Goal: Task Accomplishment & Management: Manage account settings

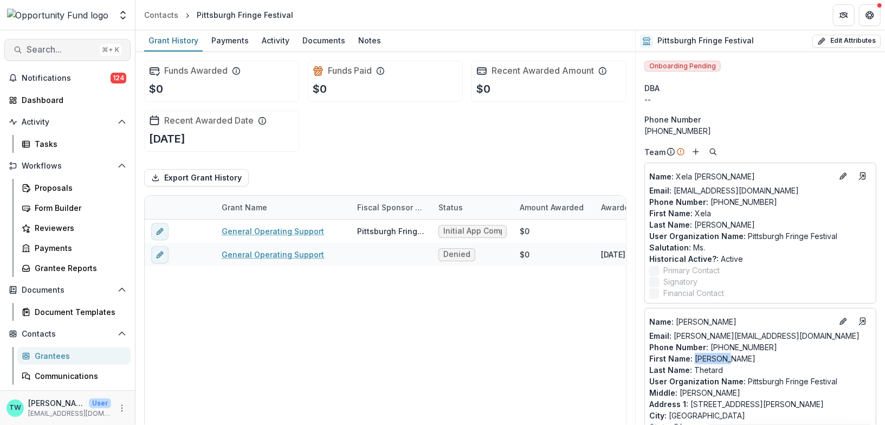
scroll to position [47, 0]
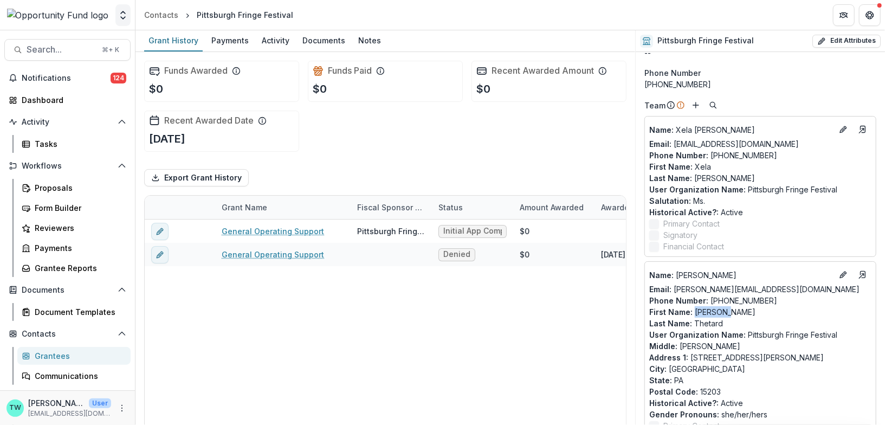
click at [128, 17] on button "Open entity switcher" at bounding box center [122, 15] width 15 height 22
click at [92, 37] on link "Admin Settings" at bounding box center [68, 42] width 130 height 18
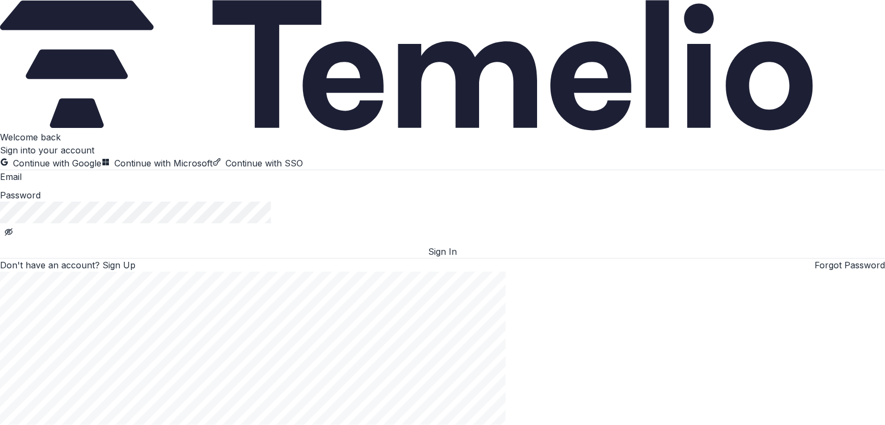
click at [108, 184] on input at bounding box center [65, 177] width 87 height 13
type input "**********"
click at [178, 258] on button "Sign In" at bounding box center [442, 251] width 885 height 13
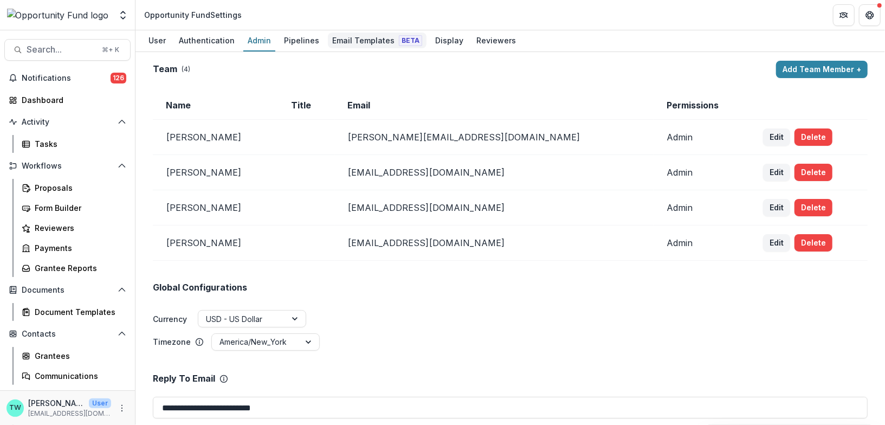
click at [351, 41] on div "Email Templates Beta" at bounding box center [377, 41] width 99 height 16
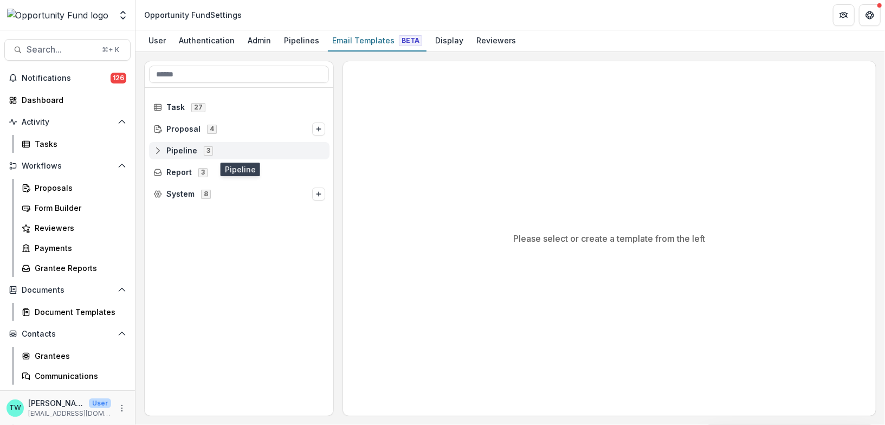
click at [178, 148] on span "Pipeline" at bounding box center [181, 150] width 31 height 9
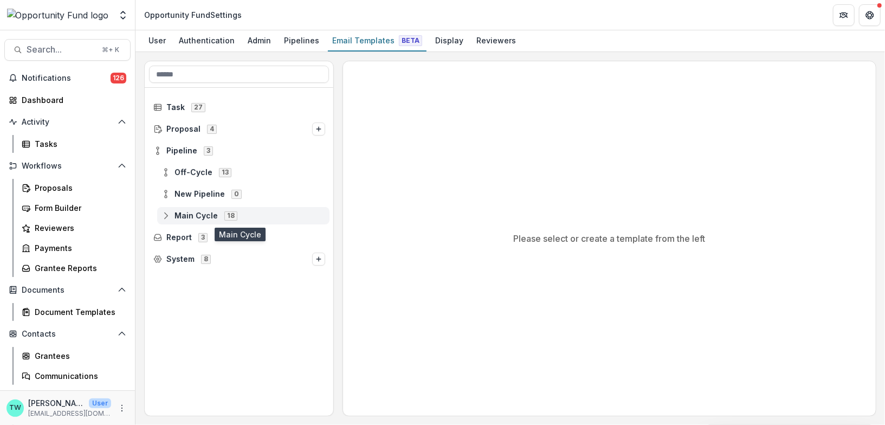
click at [190, 217] on span "Main Cycle" at bounding box center [196, 215] width 43 height 9
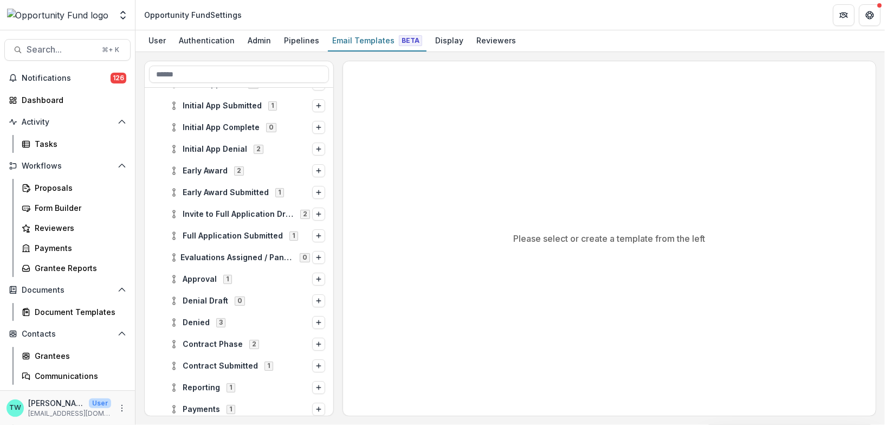
scroll to position [151, 0]
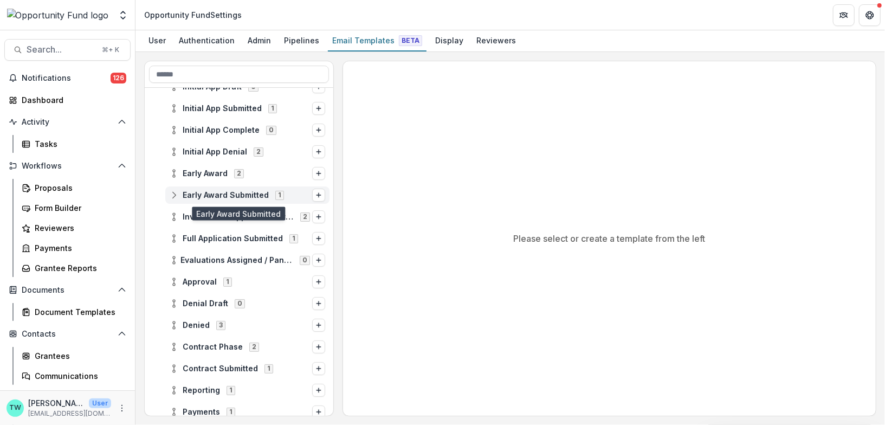
click at [203, 197] on span "Early Award Submitted" at bounding box center [226, 195] width 86 height 9
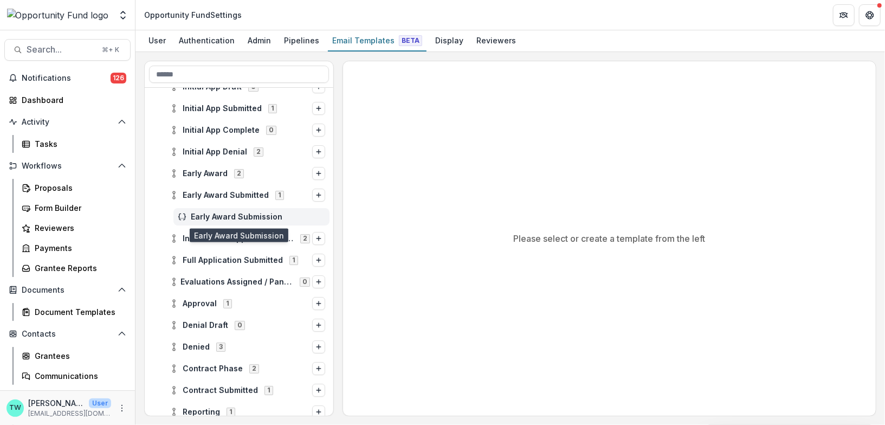
click at [205, 213] on span "Early Award Submission" at bounding box center [258, 217] width 134 height 9
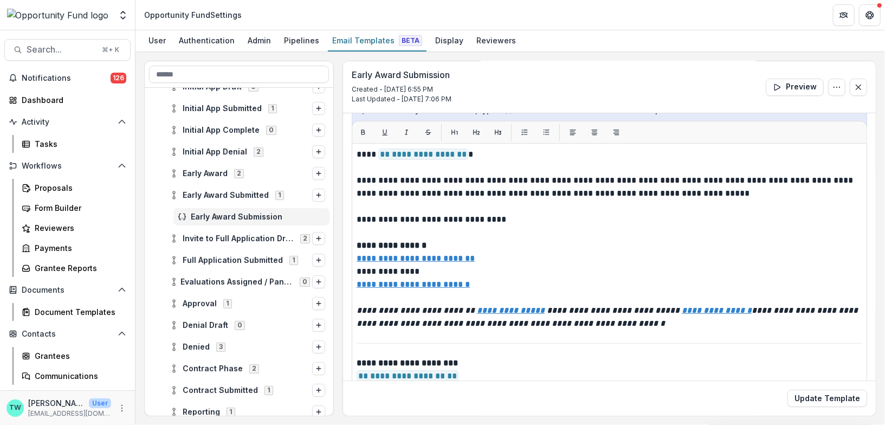
scroll to position [203, 0]
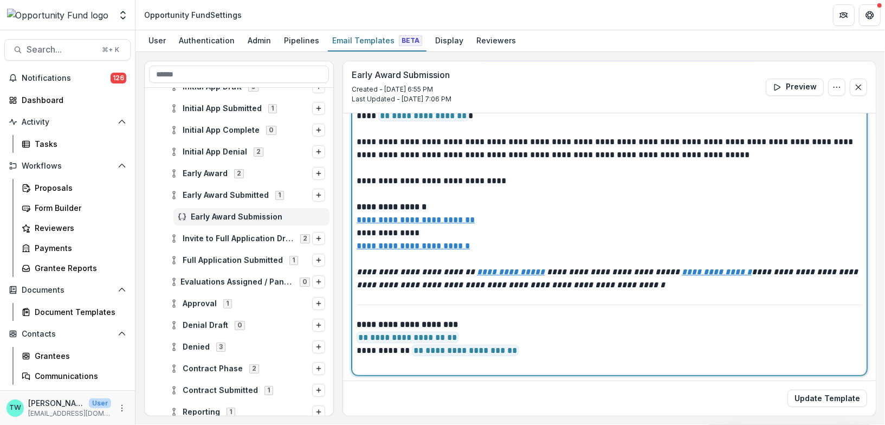
click at [464, 336] on p "**********" at bounding box center [609, 337] width 504 height 39
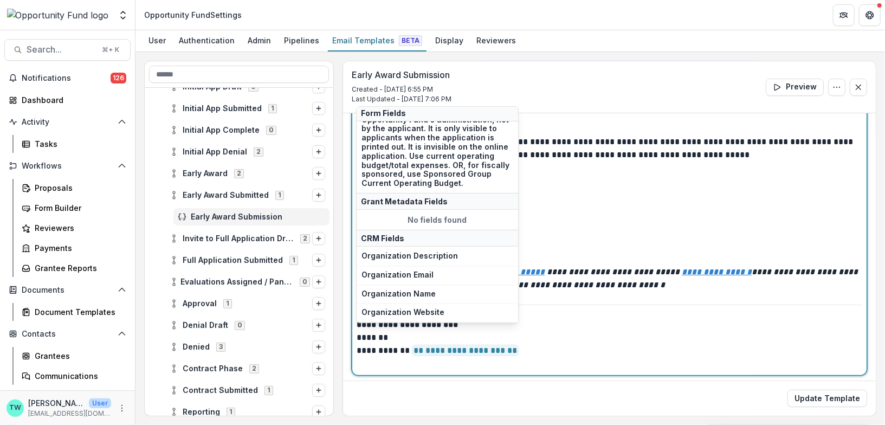
scroll to position [293, 0]
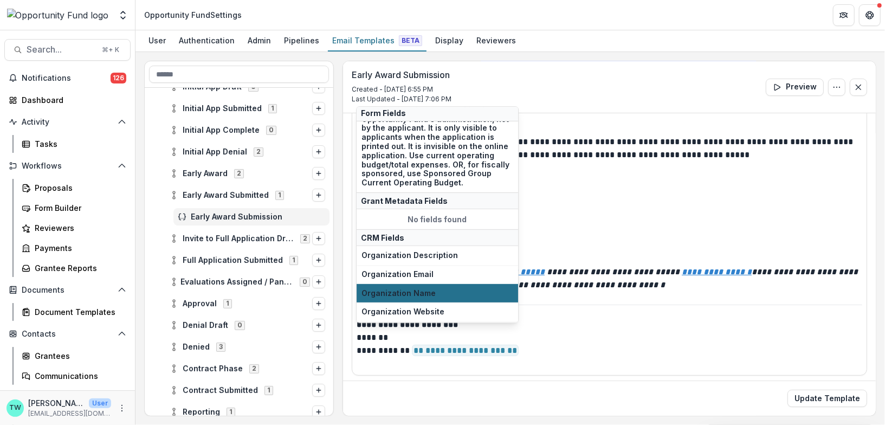
click at [442, 289] on span "Organization Name" at bounding box center [438, 293] width 152 height 9
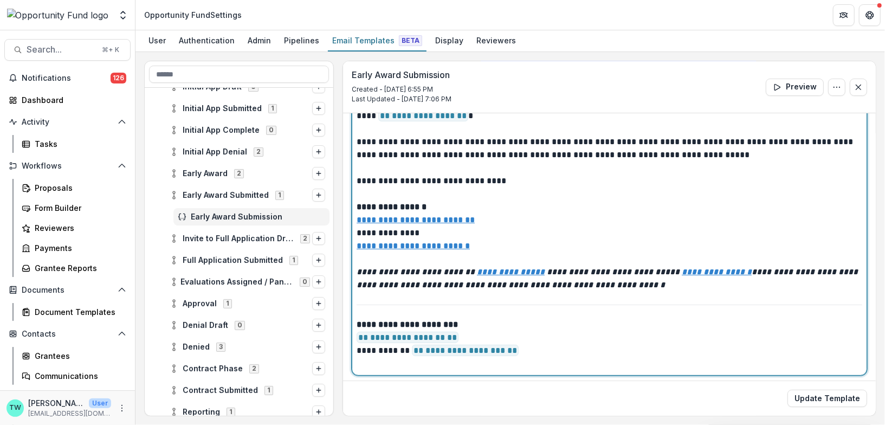
click at [525, 348] on p "**********" at bounding box center [609, 337] width 504 height 39
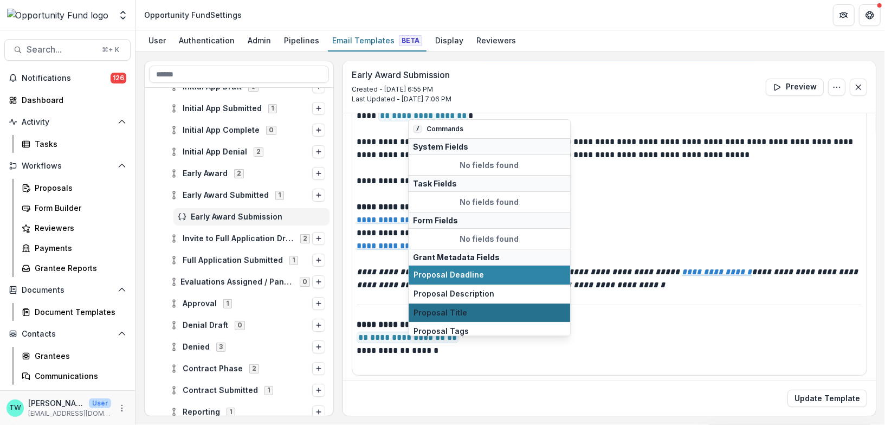
click at [501, 314] on button "Proposal Title" at bounding box center [490, 313] width 162 height 19
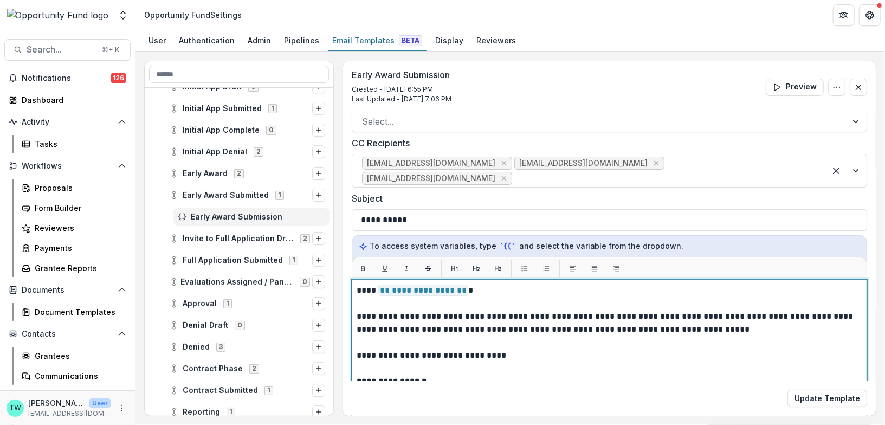
scroll to position [35, 0]
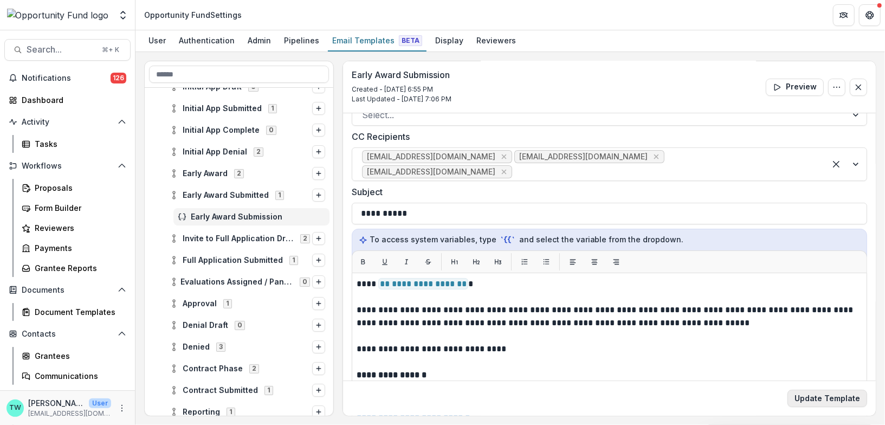
click at [825, 397] on button "Update Template" at bounding box center [828, 398] width 80 height 17
